Goal: Task Accomplishment & Management: Use online tool/utility

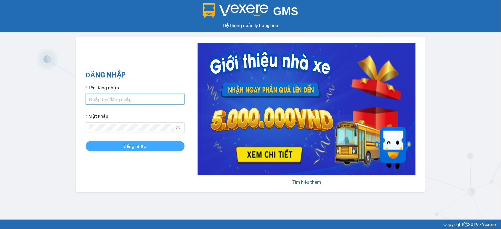
type input "huyennthhlc.saoviet"
click at [149, 151] on button "Đăng nhập" at bounding box center [135, 146] width 99 height 11
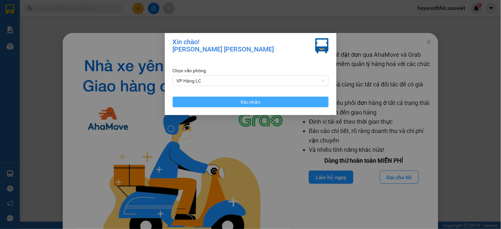
click at [249, 102] on span "Xác nhận" at bounding box center [251, 101] width 20 height 7
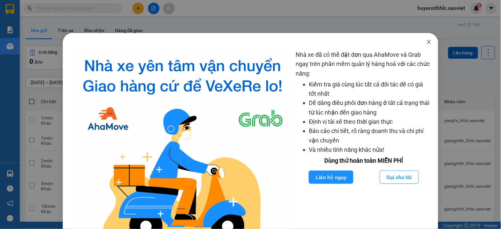
click at [427, 42] on icon "close" at bounding box center [429, 41] width 5 height 5
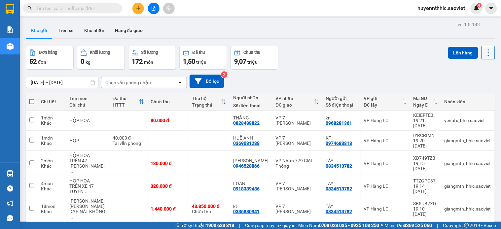
click at [482, 56] on button at bounding box center [489, 53] width 14 height 14
click at [478, 93] on span "Làm mới" at bounding box center [473, 94] width 18 height 7
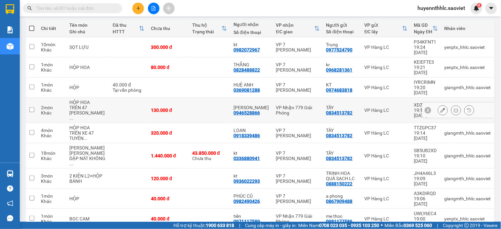
scroll to position [101, 0]
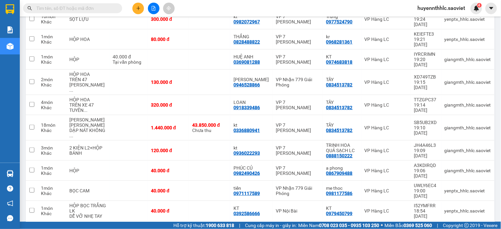
click at [464, 227] on div "10 / trang" at bounding box center [468, 232] width 30 height 11
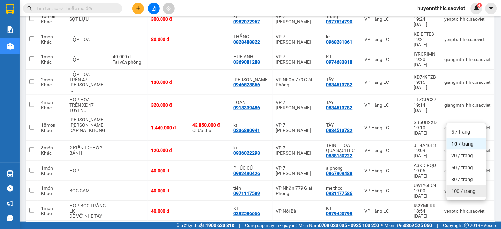
click at [462, 191] on span "100 / trang" at bounding box center [464, 191] width 24 height 7
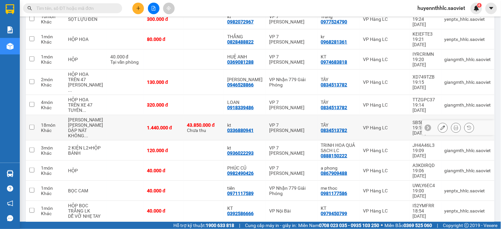
scroll to position [175, 0]
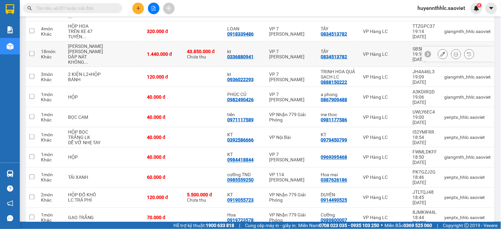
click at [441, 52] on icon at bounding box center [443, 54] width 5 height 5
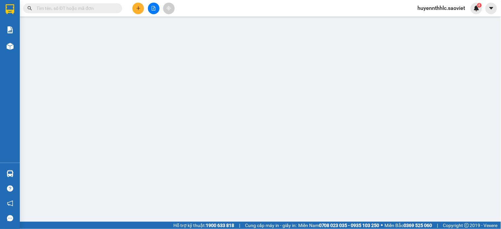
type input "0834513782"
type input "TÂY"
type input "0336880941"
type input "kt"
type input "43.850.000"
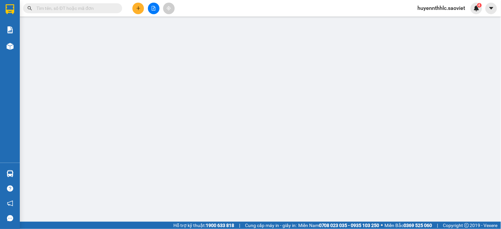
type input "170.000"
type input "1.440.000"
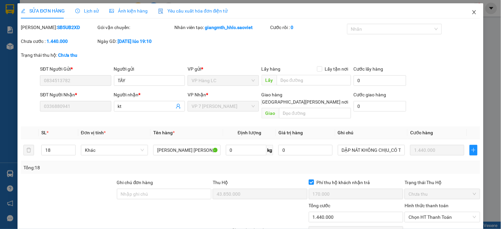
click at [473, 11] on icon "close" at bounding box center [475, 12] width 4 height 4
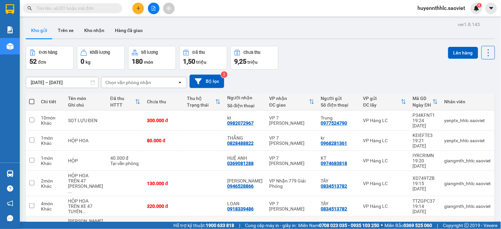
scroll to position [73, 0]
